Goal: Transaction & Acquisition: Purchase product/service

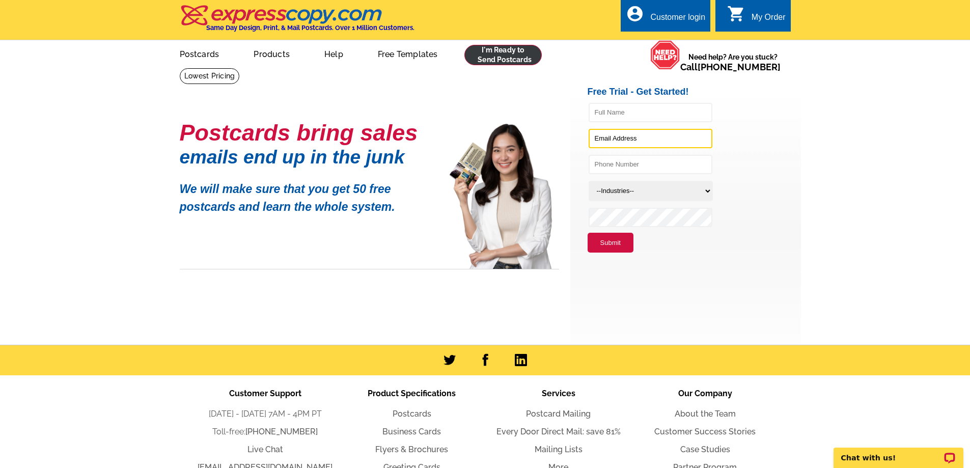
type input "bonnieglenn@yahoo.com"
click at [513, 56] on link at bounding box center [504, 55] width 78 height 20
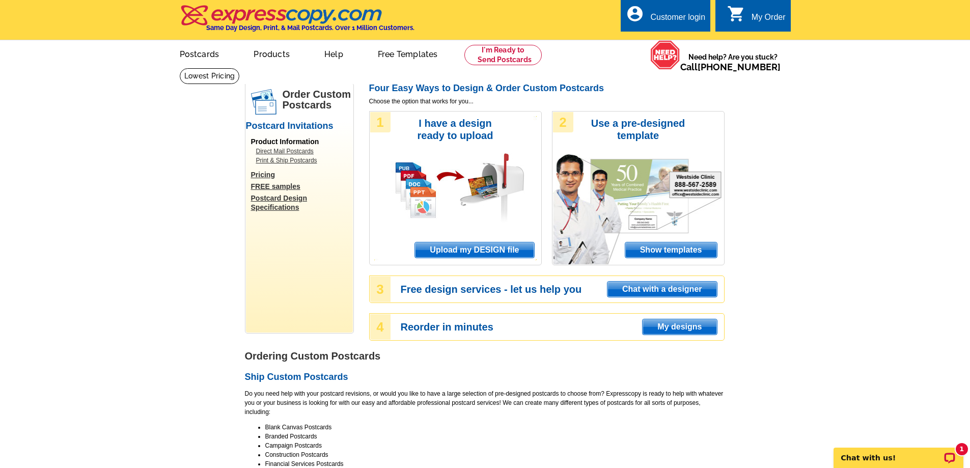
click at [288, 151] on link "Direct Mail Postcards" at bounding box center [302, 151] width 92 height 9
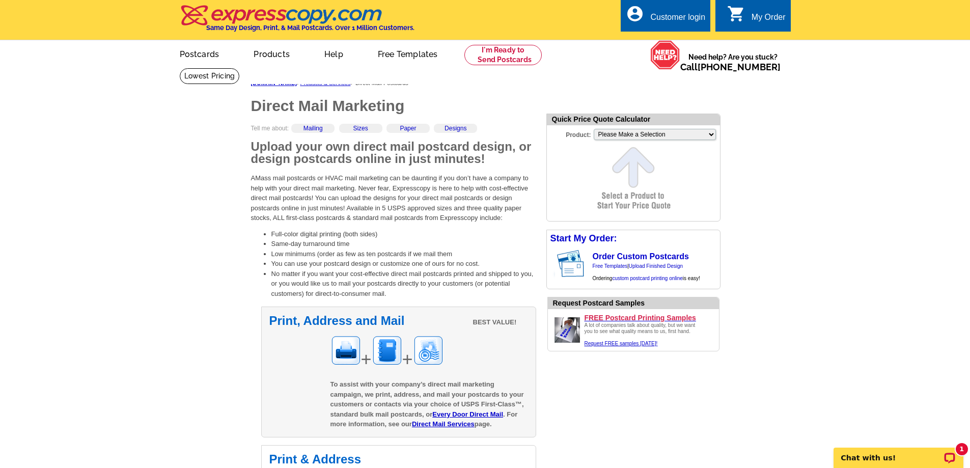
click at [320, 129] on link "Mailing" at bounding box center [313, 128] width 19 height 7
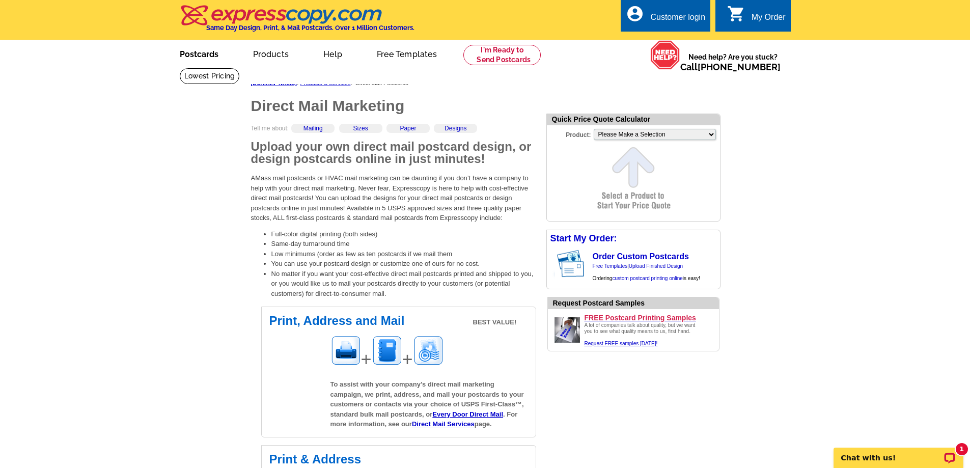
click at [203, 58] on link "Postcards" at bounding box center [199, 53] width 71 height 24
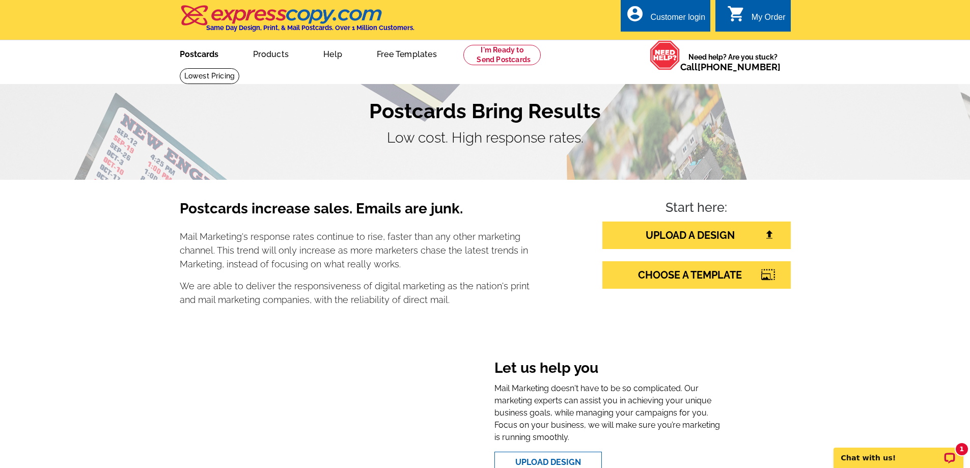
click at [206, 56] on link "Postcards" at bounding box center [199, 53] width 71 height 24
click at [356, 14] on img at bounding box center [282, 15] width 204 height 21
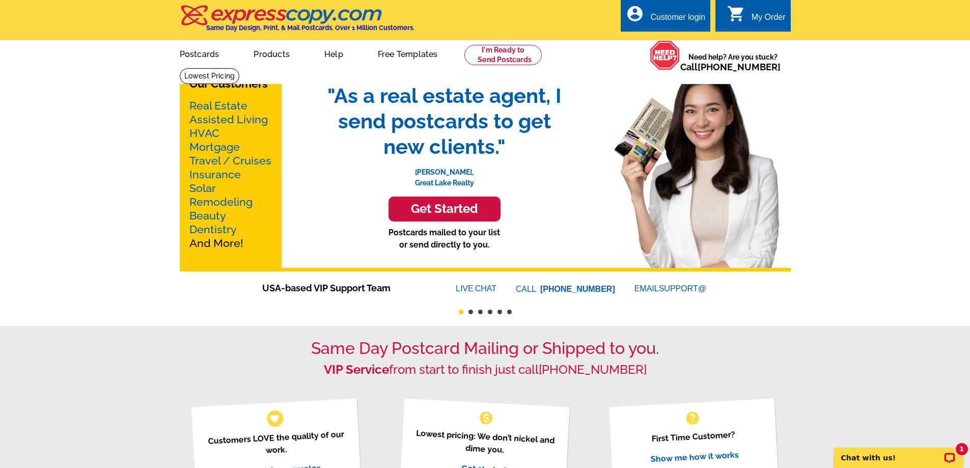
click at [211, 104] on link "Real Estate" at bounding box center [218, 105] width 58 height 13
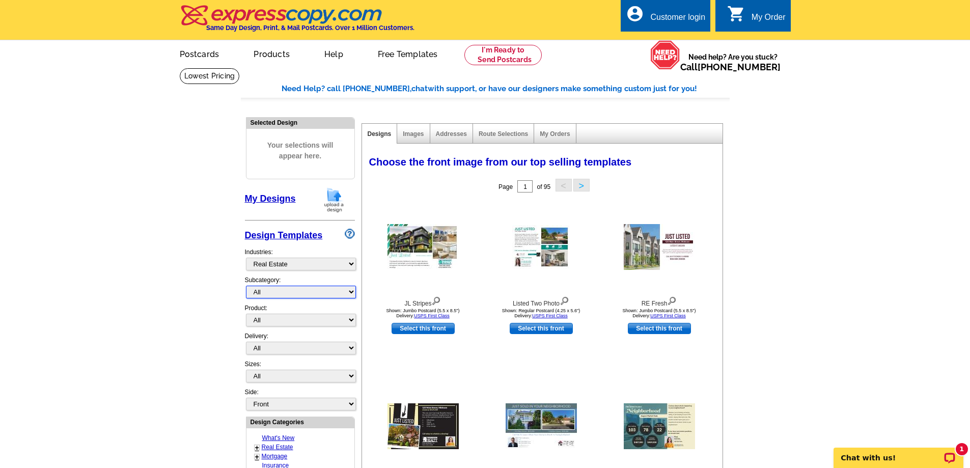
click at [296, 290] on select "All RE/MAX® Referrals [PERSON_NAME]® Berkshire Hathaway Home Services Century 2…" at bounding box center [301, 292] width 110 height 13
drag, startPoint x: 155, startPoint y: 312, endPoint x: 174, endPoint y: 303, distance: 20.7
click at [156, 311] on main "Need Help? call [PHONE_NUMBER], chat with support, or have our designers make s…" at bounding box center [485, 446] width 970 height 757
click at [297, 264] on select "What's New Real Estate Mortgage Insurance HVAC Dental Solar EDDM - NEW! Calenda…" at bounding box center [301, 264] width 110 height 13
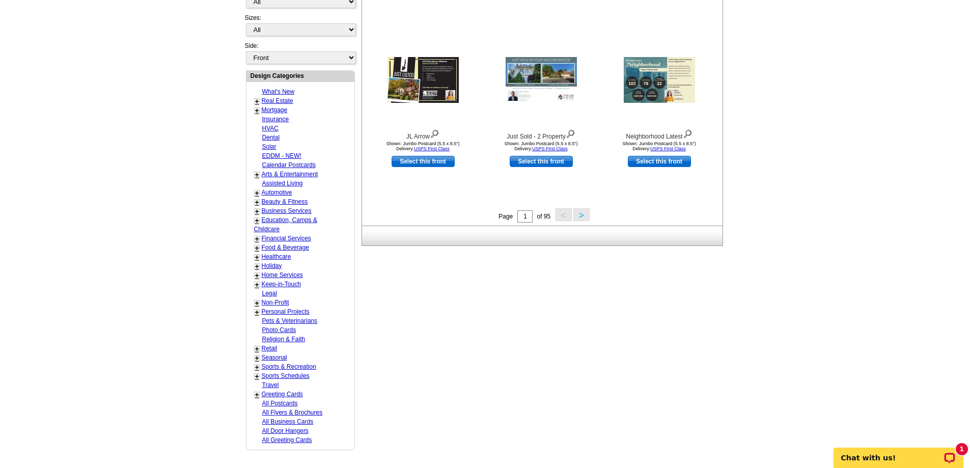
scroll to position [357, 0]
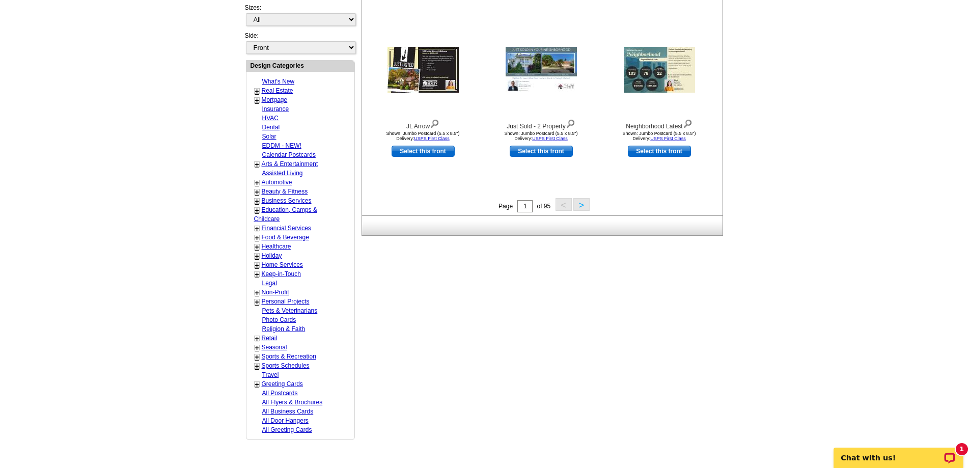
click at [257, 349] on link "+" at bounding box center [257, 348] width 4 height 8
click at [269, 375] on link "Fall" at bounding box center [269, 374] width 10 height 7
select select "816"
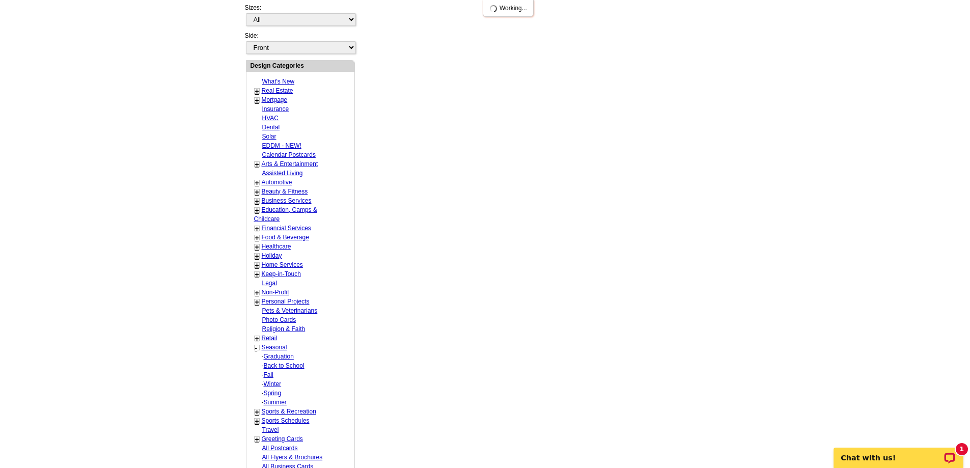
select select "818"
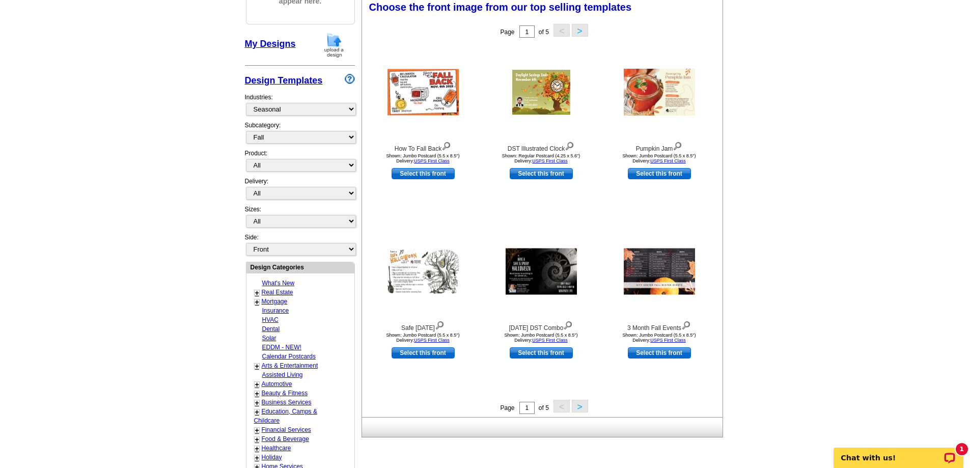
scroll to position [151, 0]
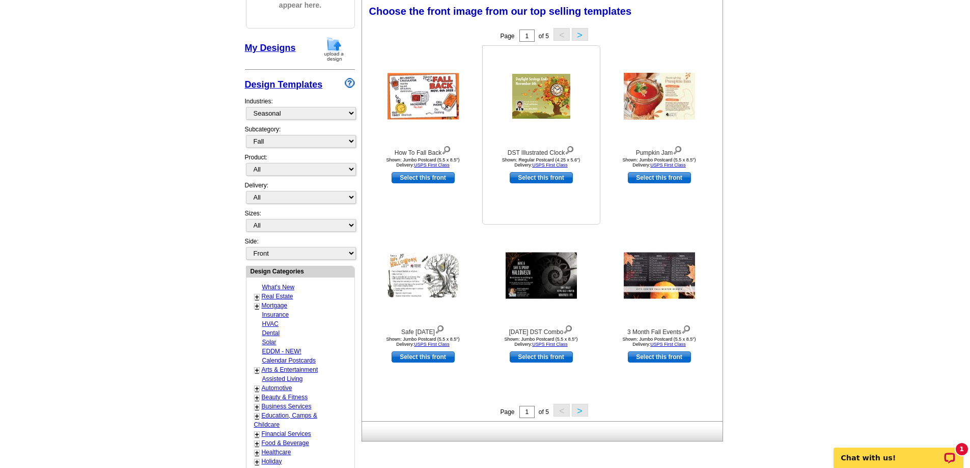
click at [550, 110] on img at bounding box center [541, 96] width 58 height 45
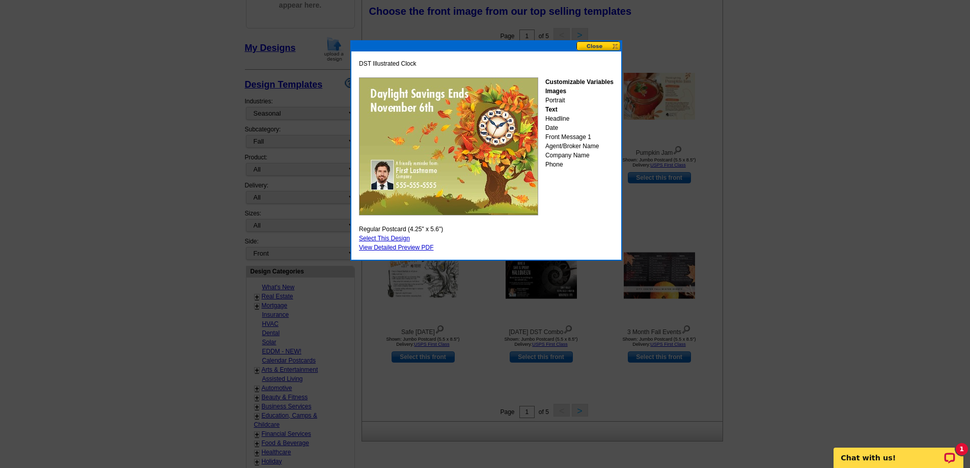
click at [614, 45] on button at bounding box center [599, 46] width 45 height 10
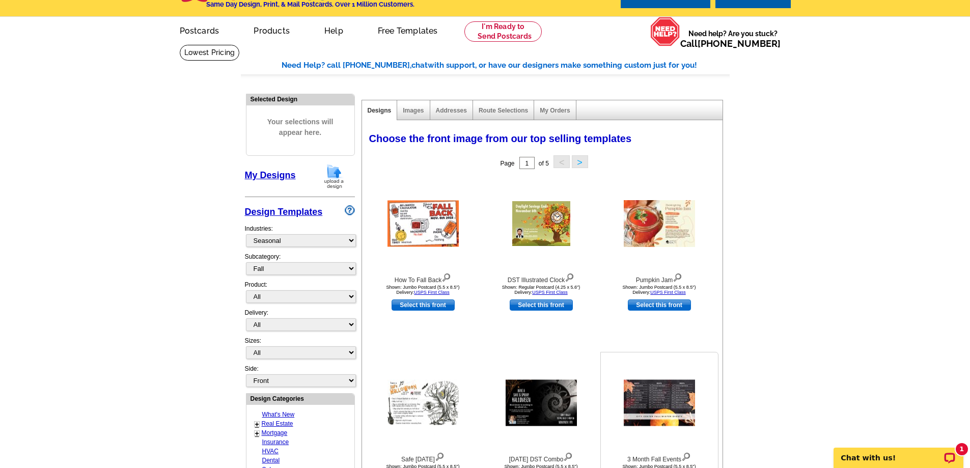
scroll to position [0, 0]
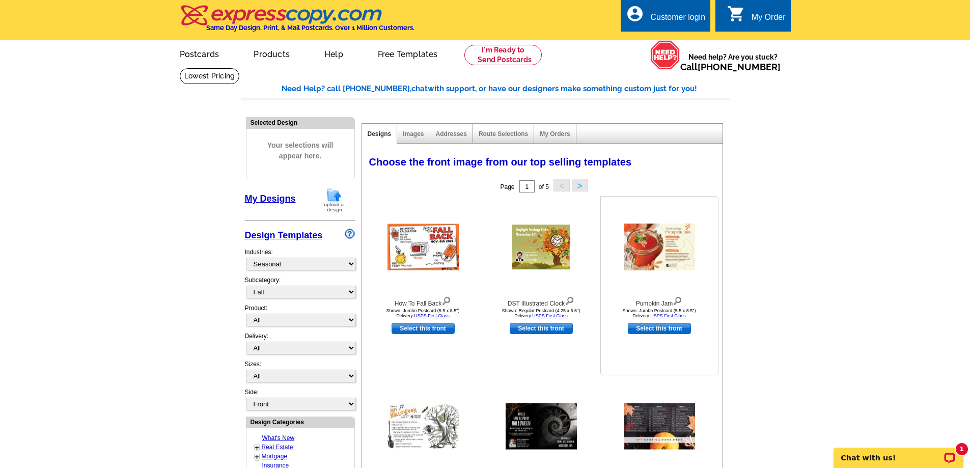
click at [672, 240] on img at bounding box center [659, 247] width 71 height 47
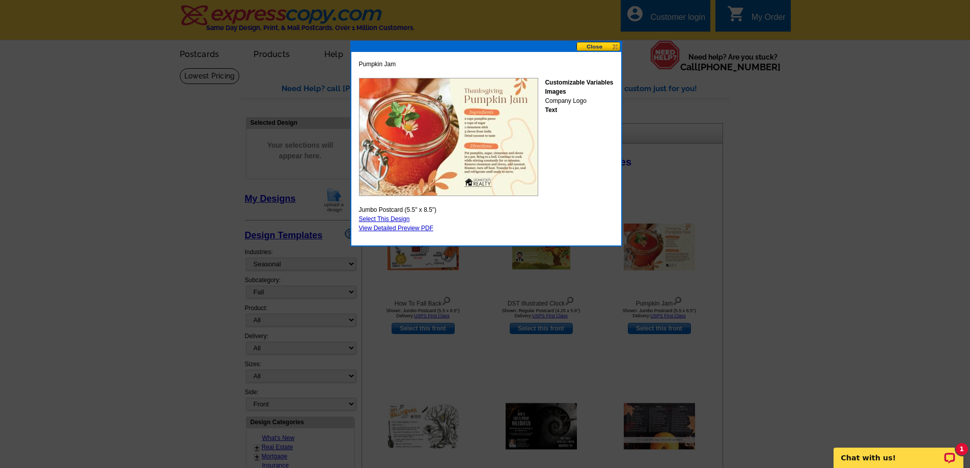
click at [616, 46] on button at bounding box center [599, 47] width 45 height 10
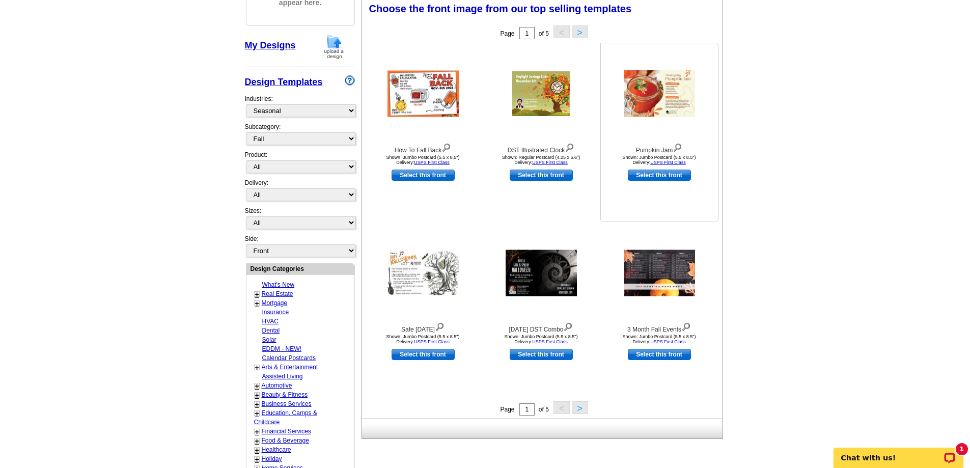
scroll to position [204, 0]
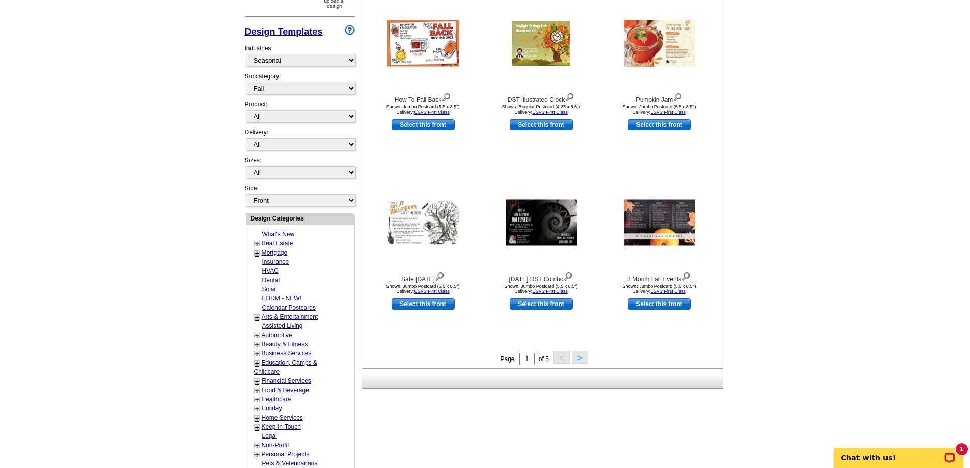
click at [580, 356] on button ">" at bounding box center [580, 357] width 16 height 13
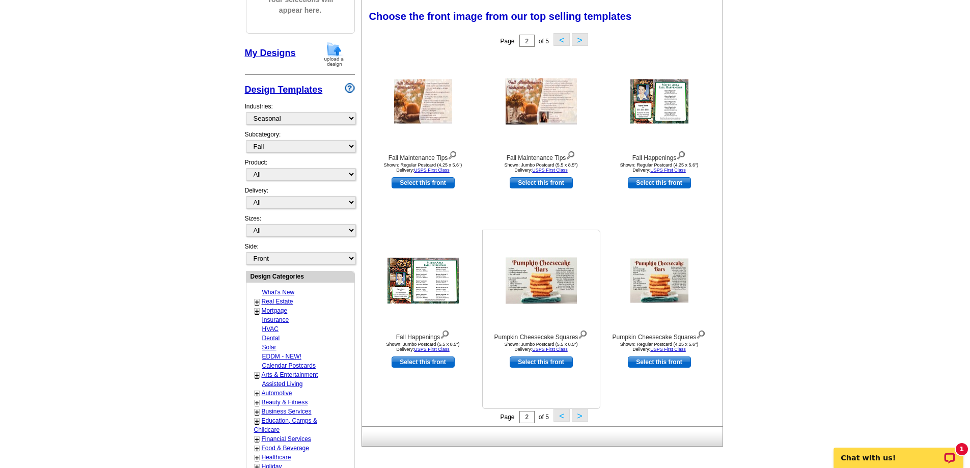
scroll to position [153, 0]
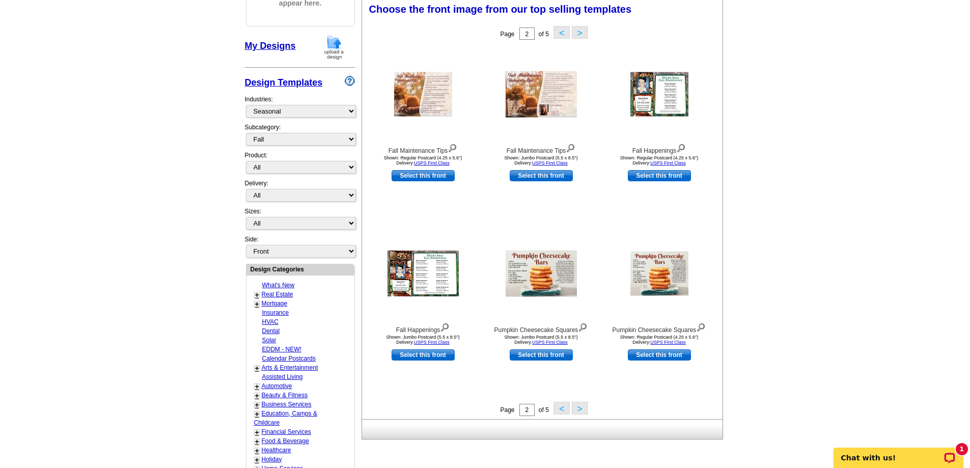
click at [579, 410] on button ">" at bounding box center [580, 408] width 16 height 13
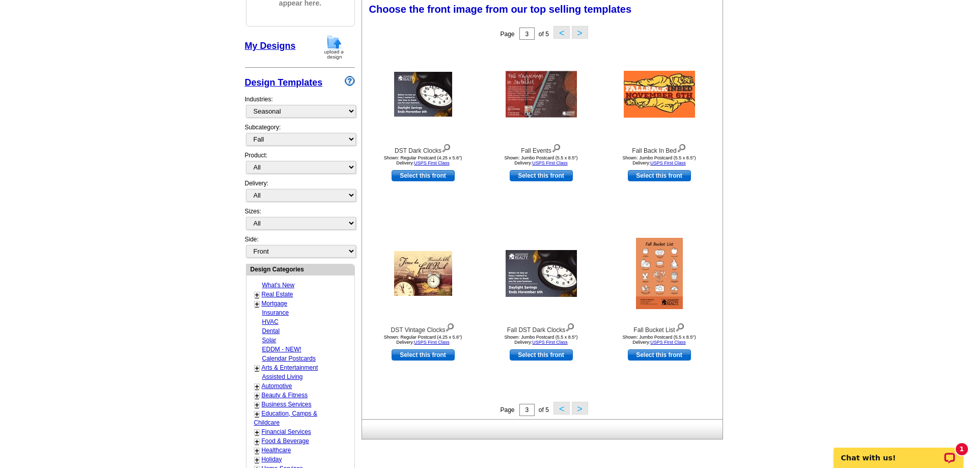
click at [583, 411] on button ">" at bounding box center [580, 408] width 16 height 13
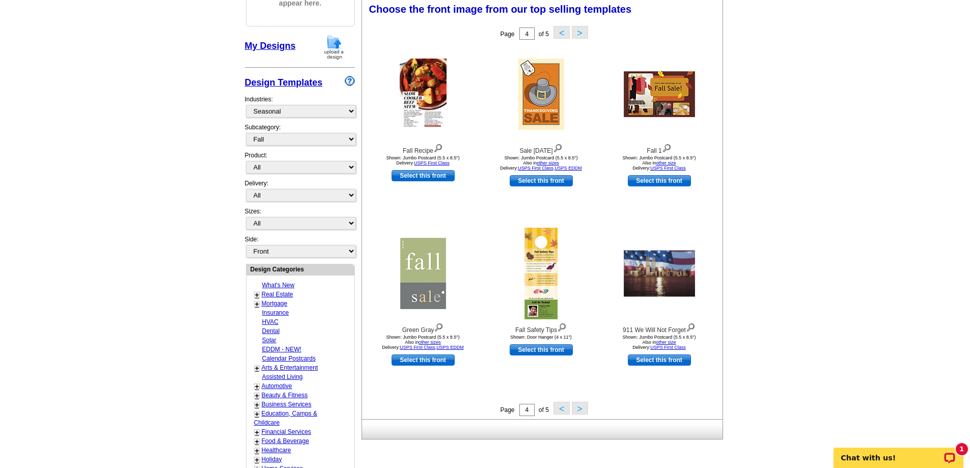
click at [583, 411] on button ">" at bounding box center [580, 408] width 16 height 13
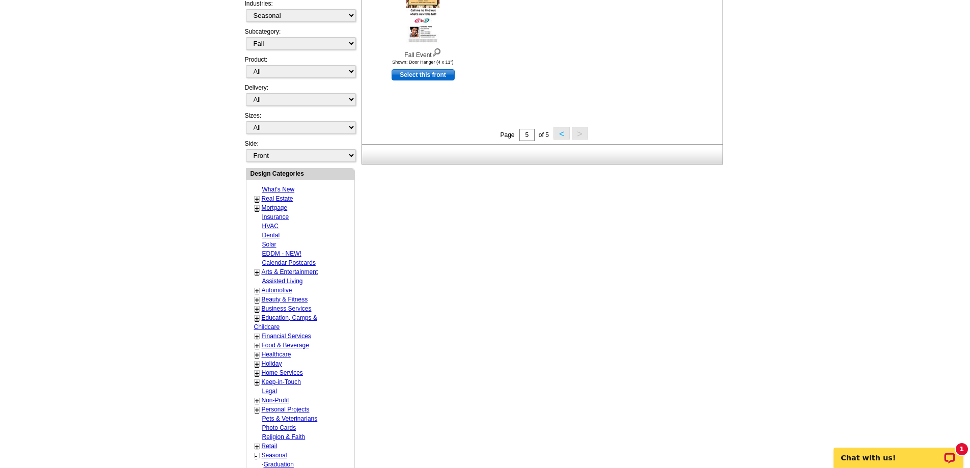
scroll to position [255, 0]
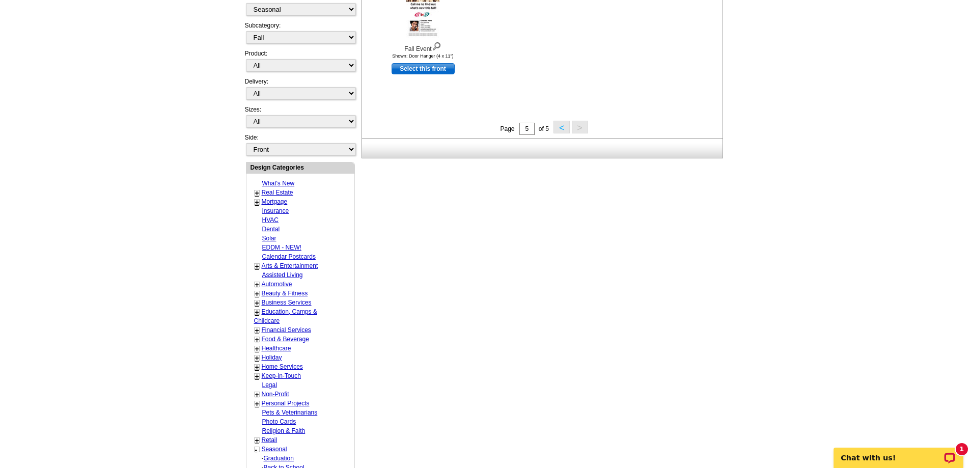
click at [286, 195] on link "Real Estate" at bounding box center [278, 192] width 32 height 7
select select "785"
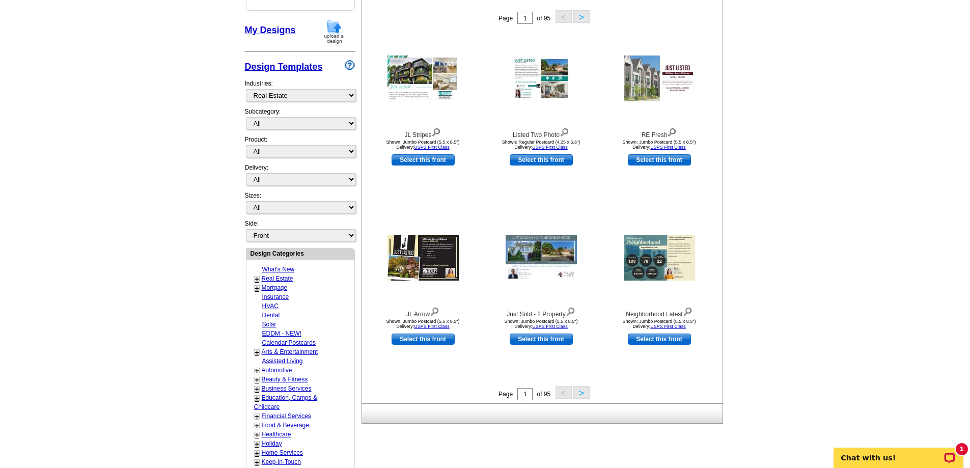
scroll to position [151, 0]
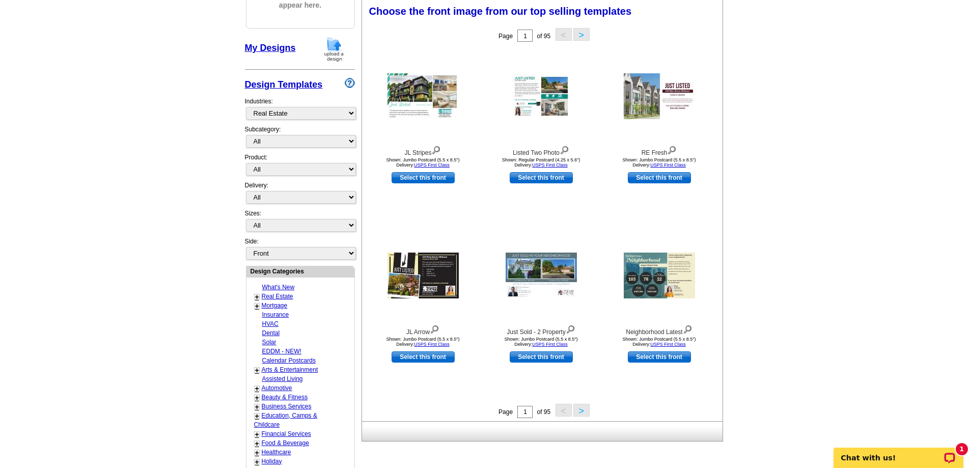
click at [585, 413] on button ">" at bounding box center [582, 410] width 16 height 13
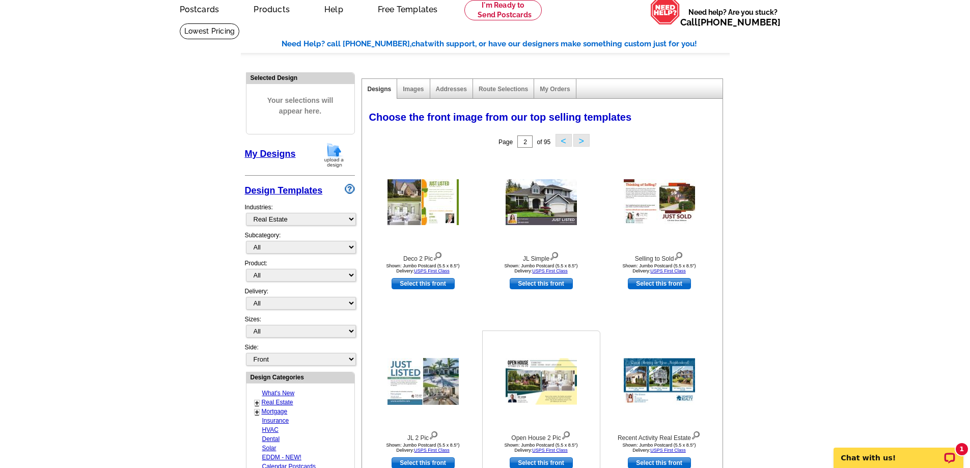
scroll to position [0, 0]
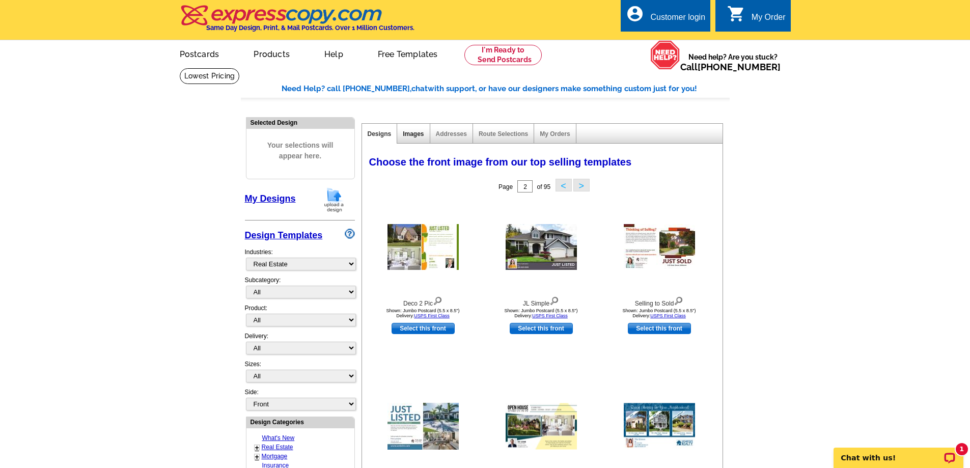
click at [414, 131] on link "Images" at bounding box center [413, 133] width 21 height 7
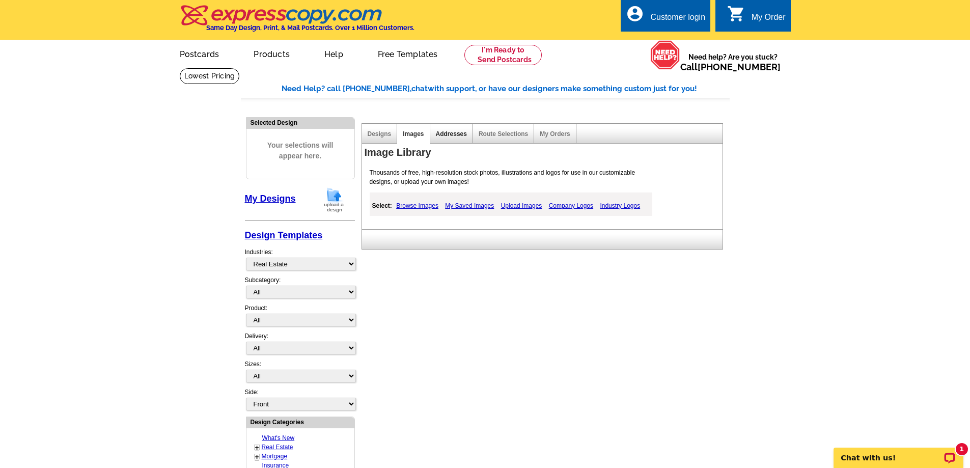
click at [448, 133] on link "Addresses" at bounding box center [451, 133] width 31 height 7
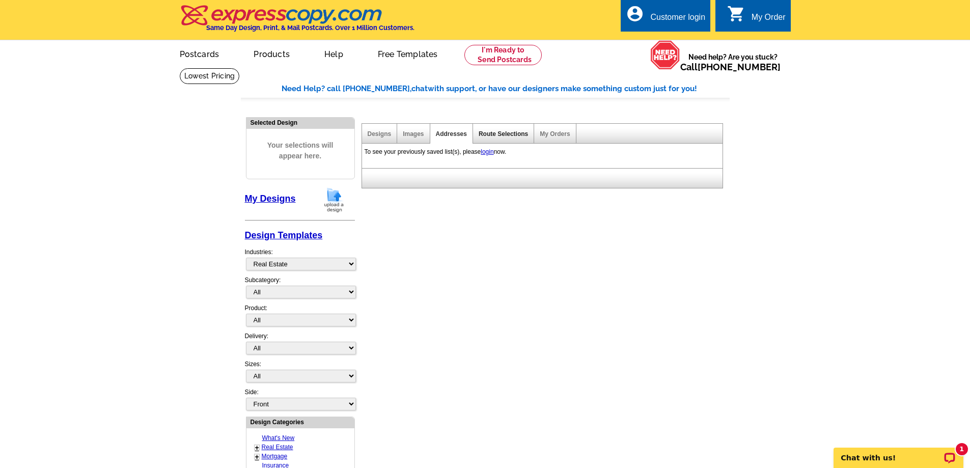
click at [492, 137] on link "Route Selections" at bounding box center [503, 133] width 49 height 7
click at [416, 137] on link "Images" at bounding box center [413, 133] width 21 height 7
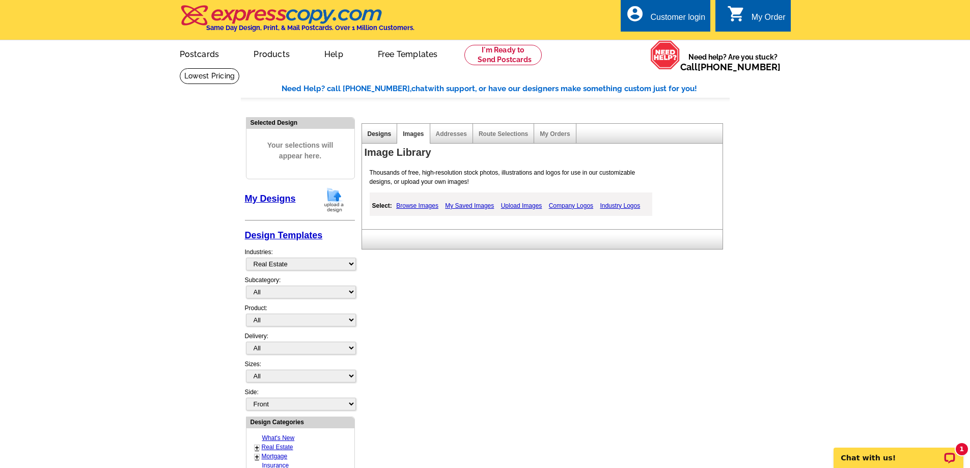
click at [382, 132] on link "Designs" at bounding box center [380, 133] width 24 height 7
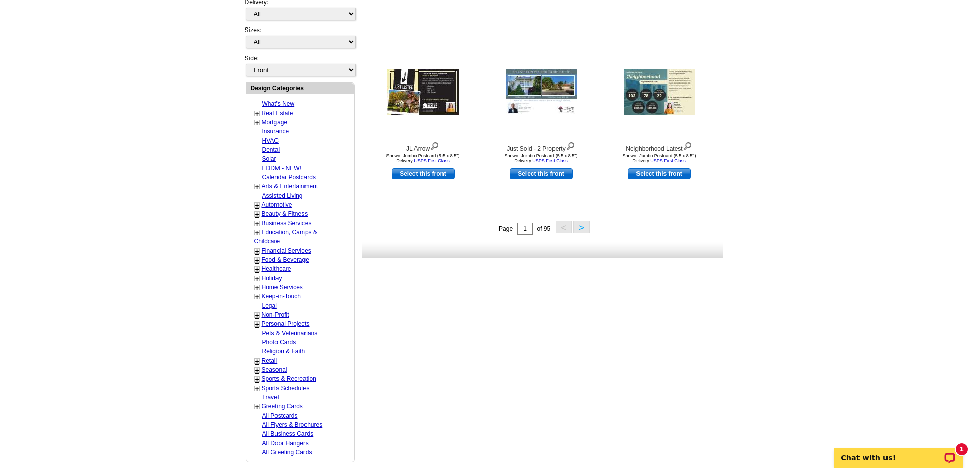
scroll to position [357, 0]
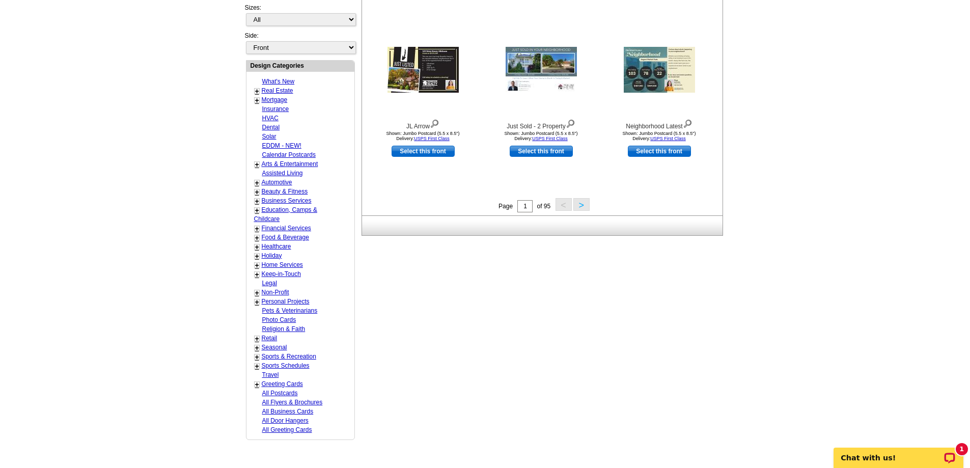
click at [280, 348] on link "Seasonal" at bounding box center [274, 347] width 25 height 7
select select "816"
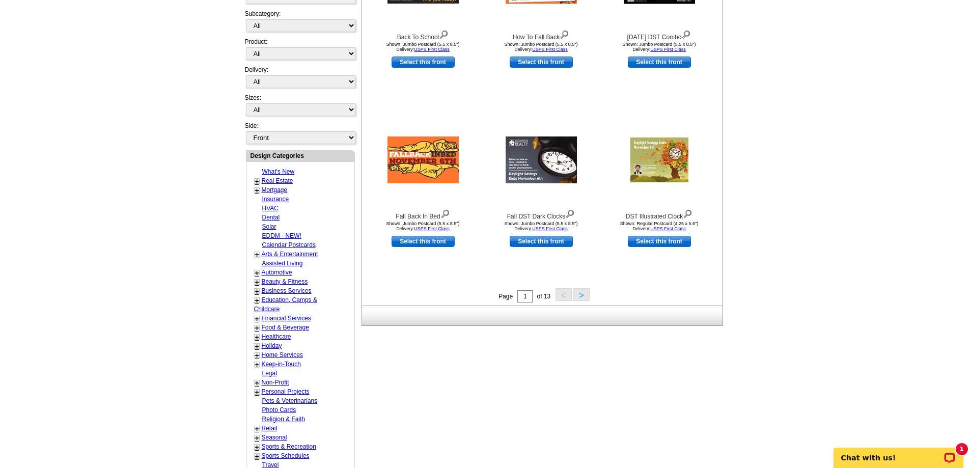
scroll to position [304, 0]
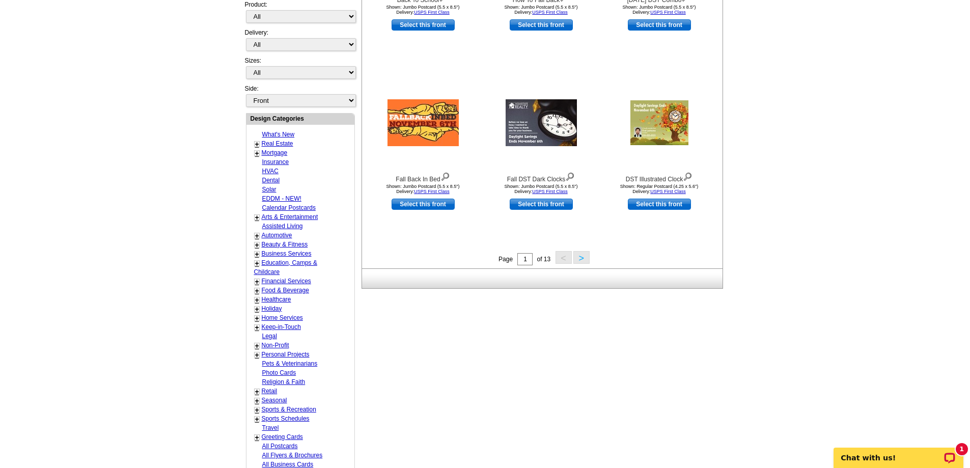
click at [256, 401] on link "+" at bounding box center [257, 401] width 4 height 8
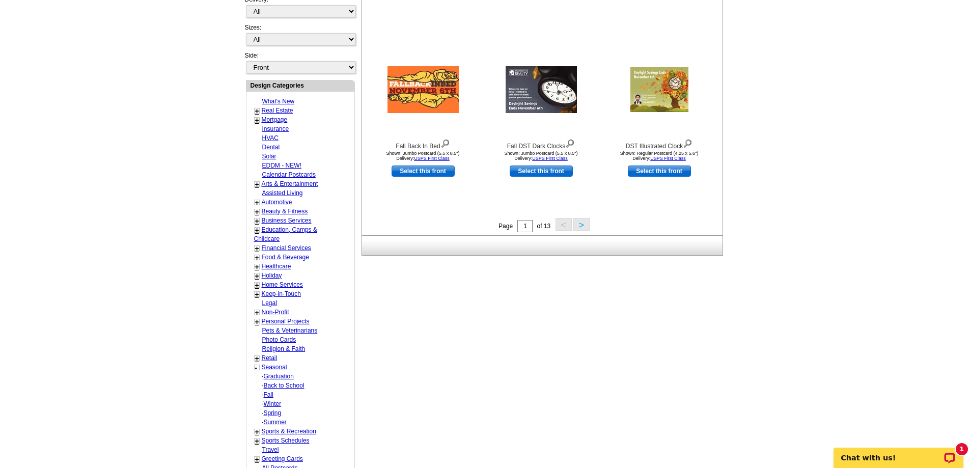
scroll to position [355, 0]
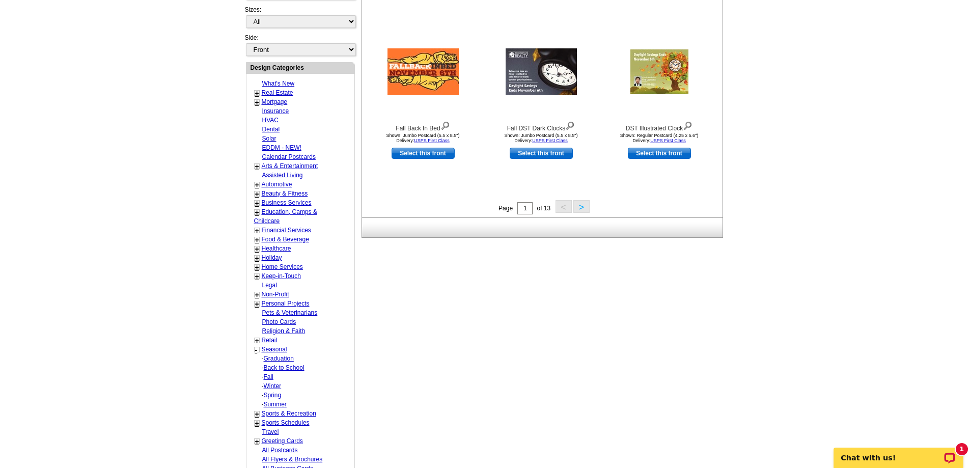
click at [271, 387] on link "Winter" at bounding box center [273, 386] width 18 height 7
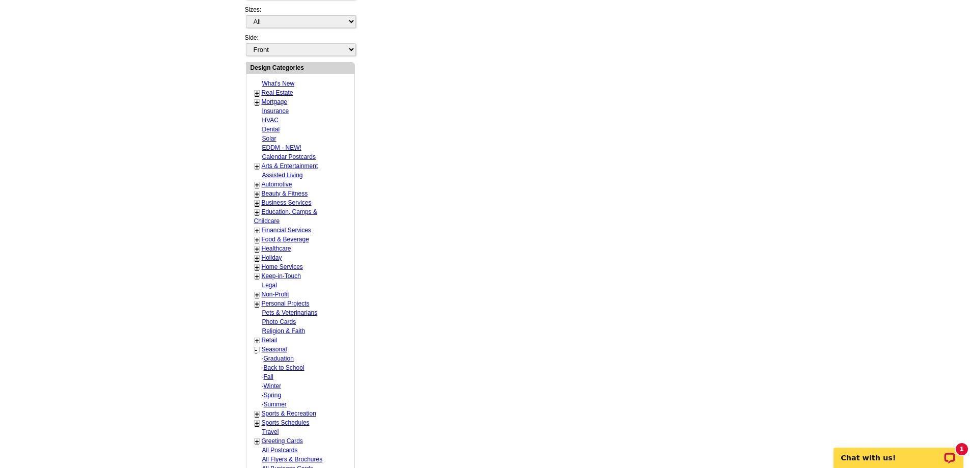
select select "821"
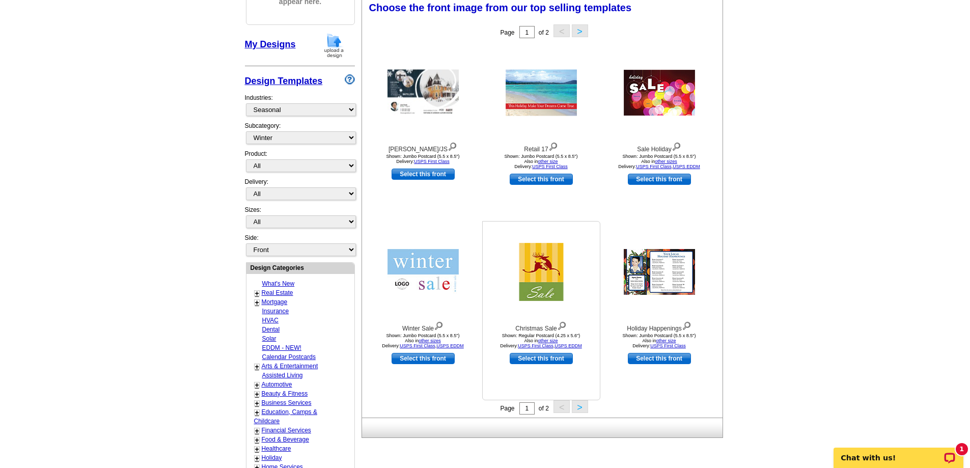
scroll to position [151, 0]
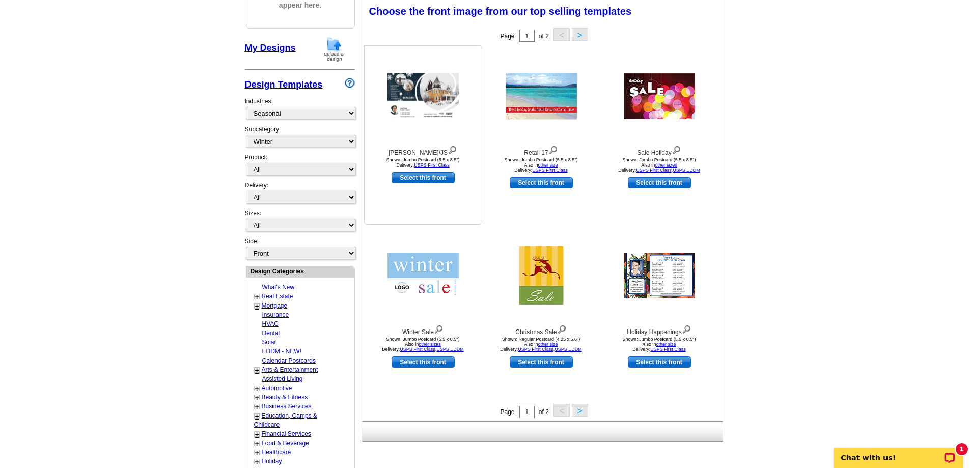
click at [443, 92] on img at bounding box center [423, 96] width 71 height 46
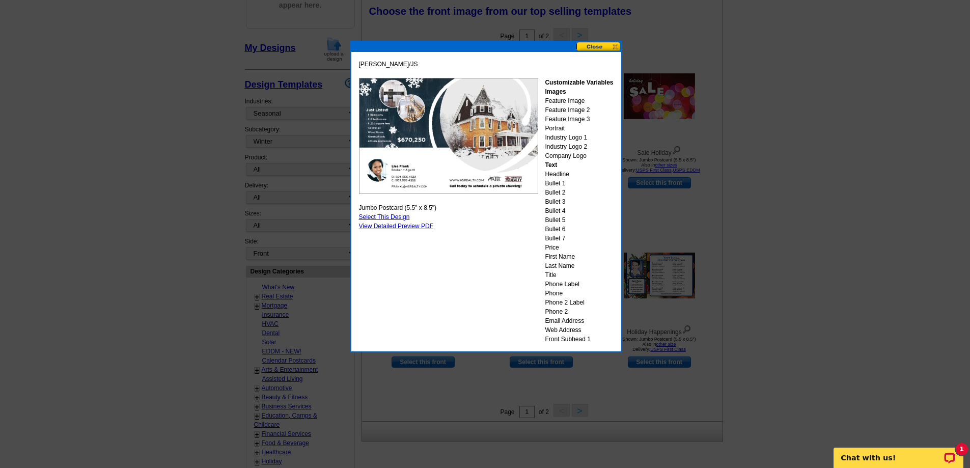
click at [616, 46] on button at bounding box center [599, 47] width 45 height 10
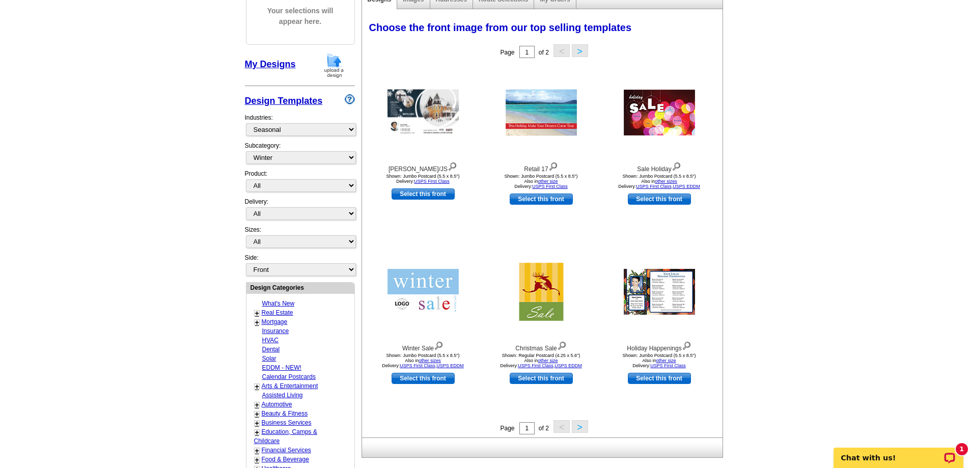
scroll to position [253, 0]
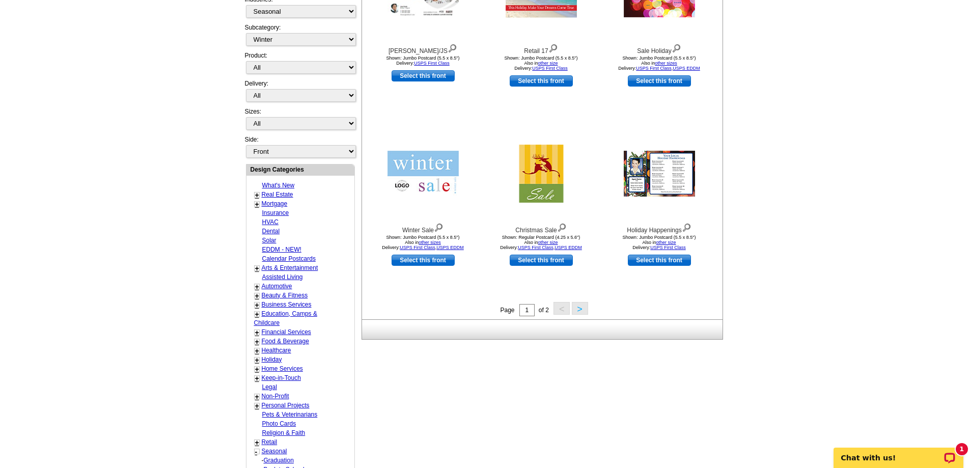
click at [583, 310] on button ">" at bounding box center [580, 308] width 16 height 13
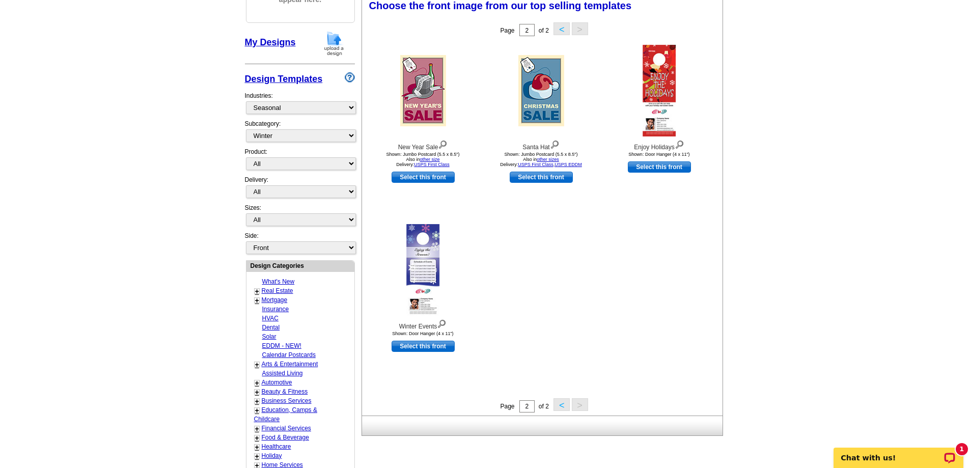
scroll to position [151, 0]
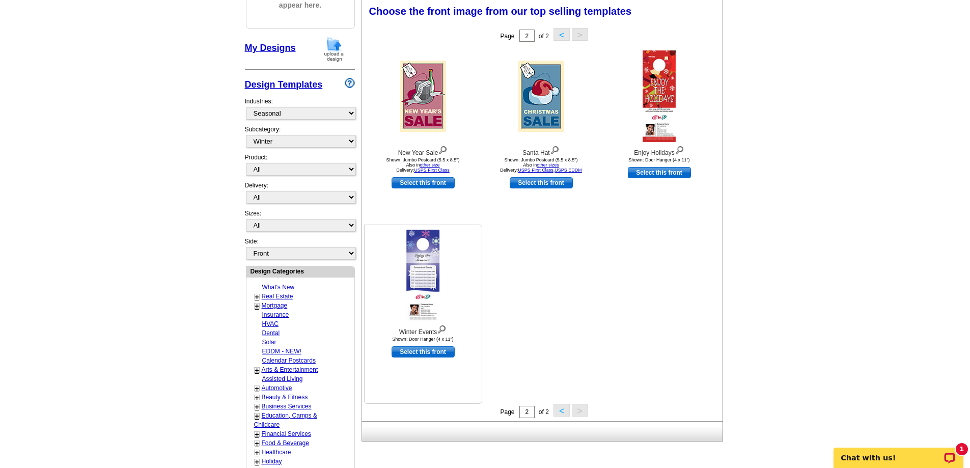
click at [419, 273] on img at bounding box center [423, 276] width 34 height 92
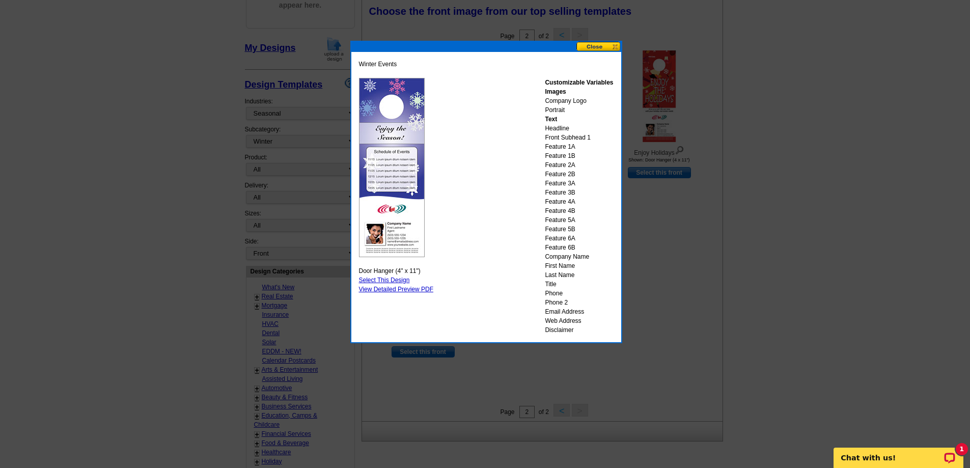
click at [607, 44] on button at bounding box center [599, 47] width 45 height 10
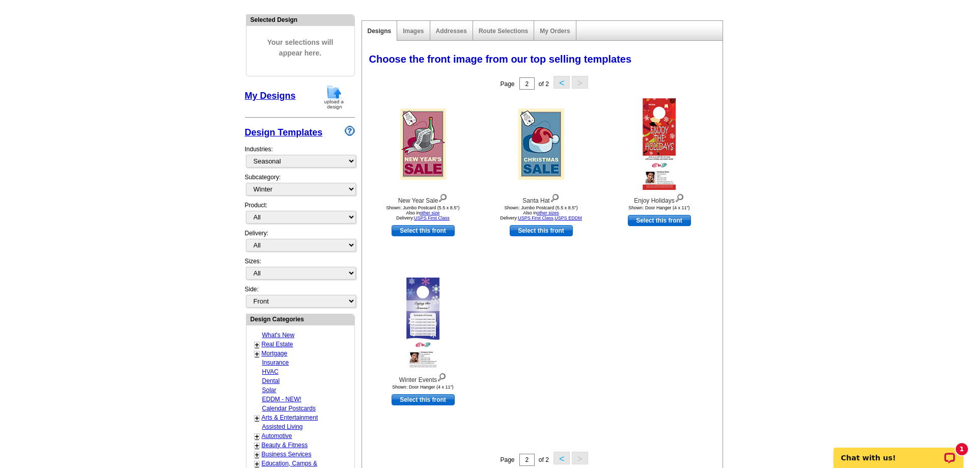
scroll to position [100, 0]
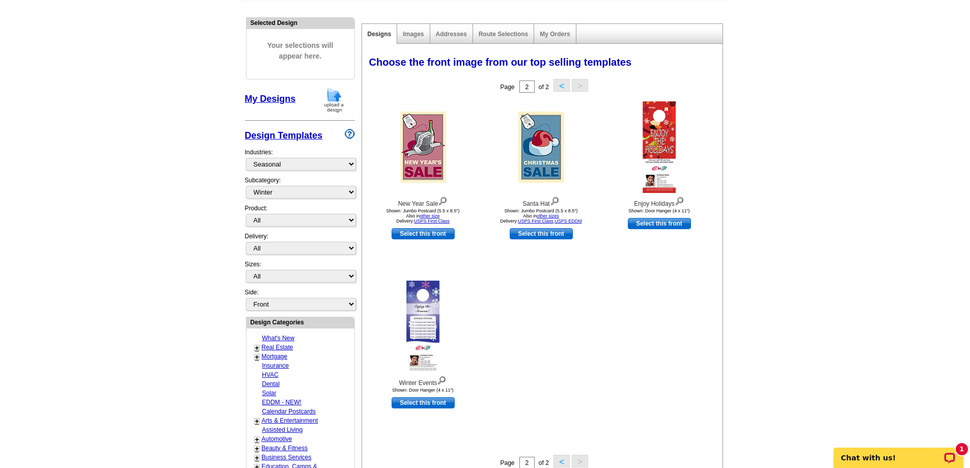
click at [413, 30] on div "Images" at bounding box center [413, 34] width 33 height 20
click at [352, 163] on select "What's New Real Estate Mortgage Insurance HVAC Dental Solar EDDM - NEW! Calenda…" at bounding box center [301, 164] width 110 height 13
click at [209, 233] on main "Need Help? call [PHONE_NUMBER], chat with support, or have our designers make s…" at bounding box center [485, 374] width 970 height 812
click at [347, 220] on select "All Postcards Letters and flyers Business Cards Door Hangers Greeting Cards" at bounding box center [301, 220] width 110 height 13
select select "1"
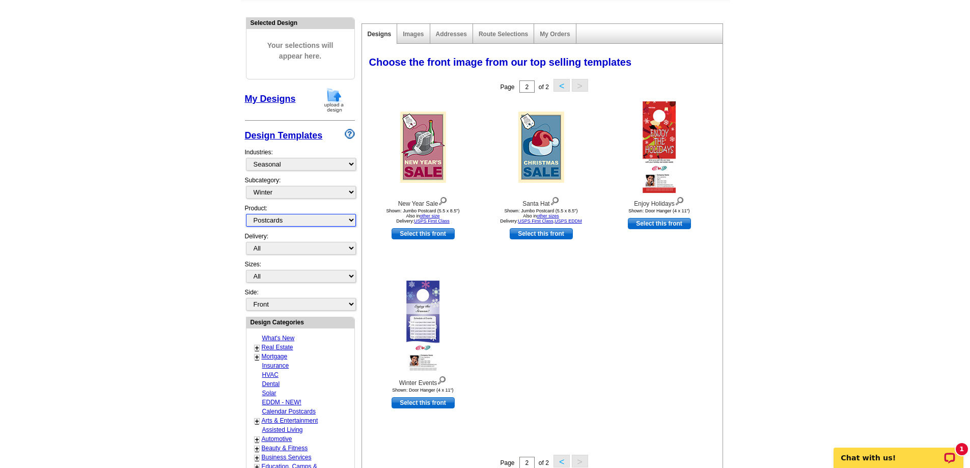
click at [246, 214] on select "All Postcards Letters and flyers Business Cards Door Hangers Greeting Cards" at bounding box center [301, 220] width 110 height 13
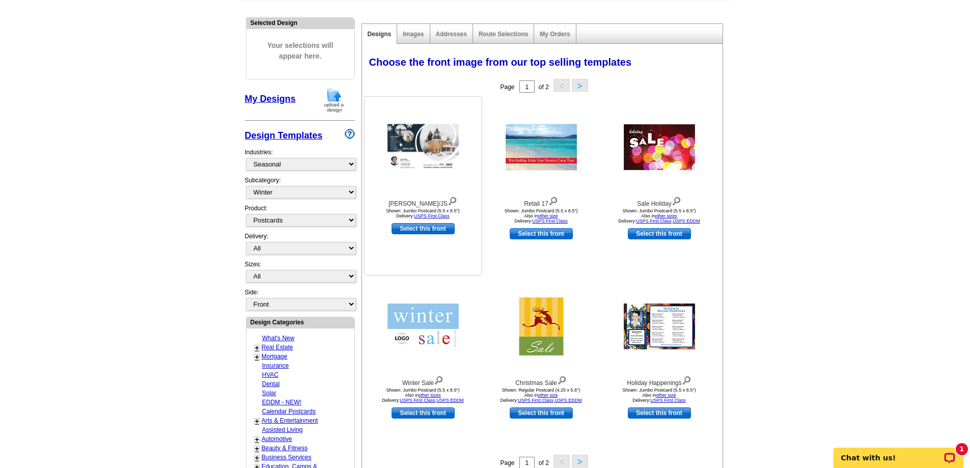
click at [409, 148] on img at bounding box center [423, 147] width 71 height 46
